Goal: Find specific page/section: Find specific page/section

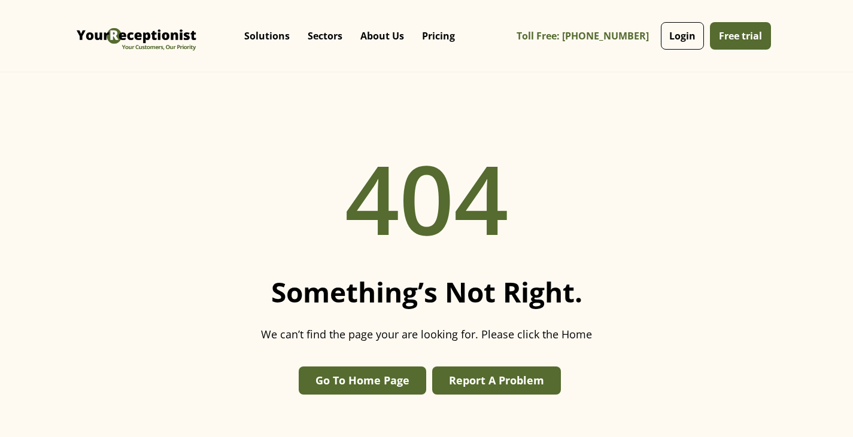
scroll to position [72, 0]
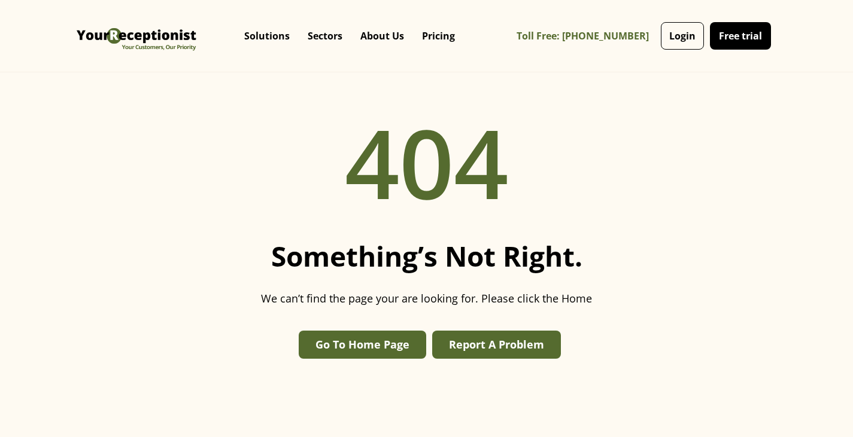
click at [743, 31] on link "Free trial" at bounding box center [740, 36] width 61 height 28
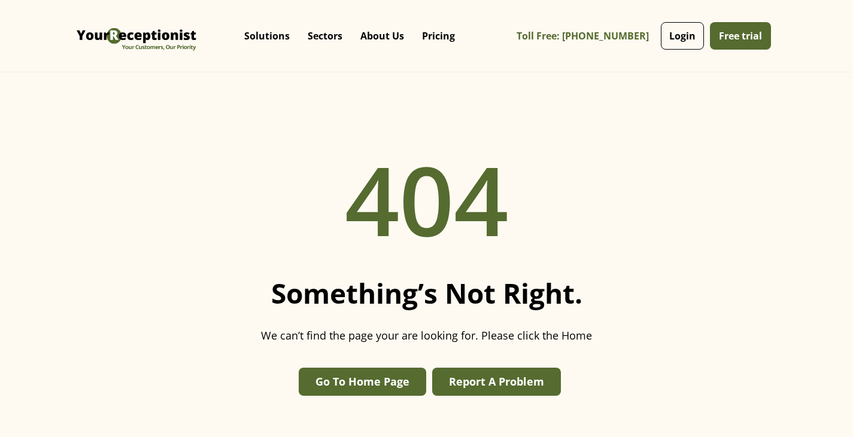
scroll to position [72, 0]
